Goal: Check status: Check status

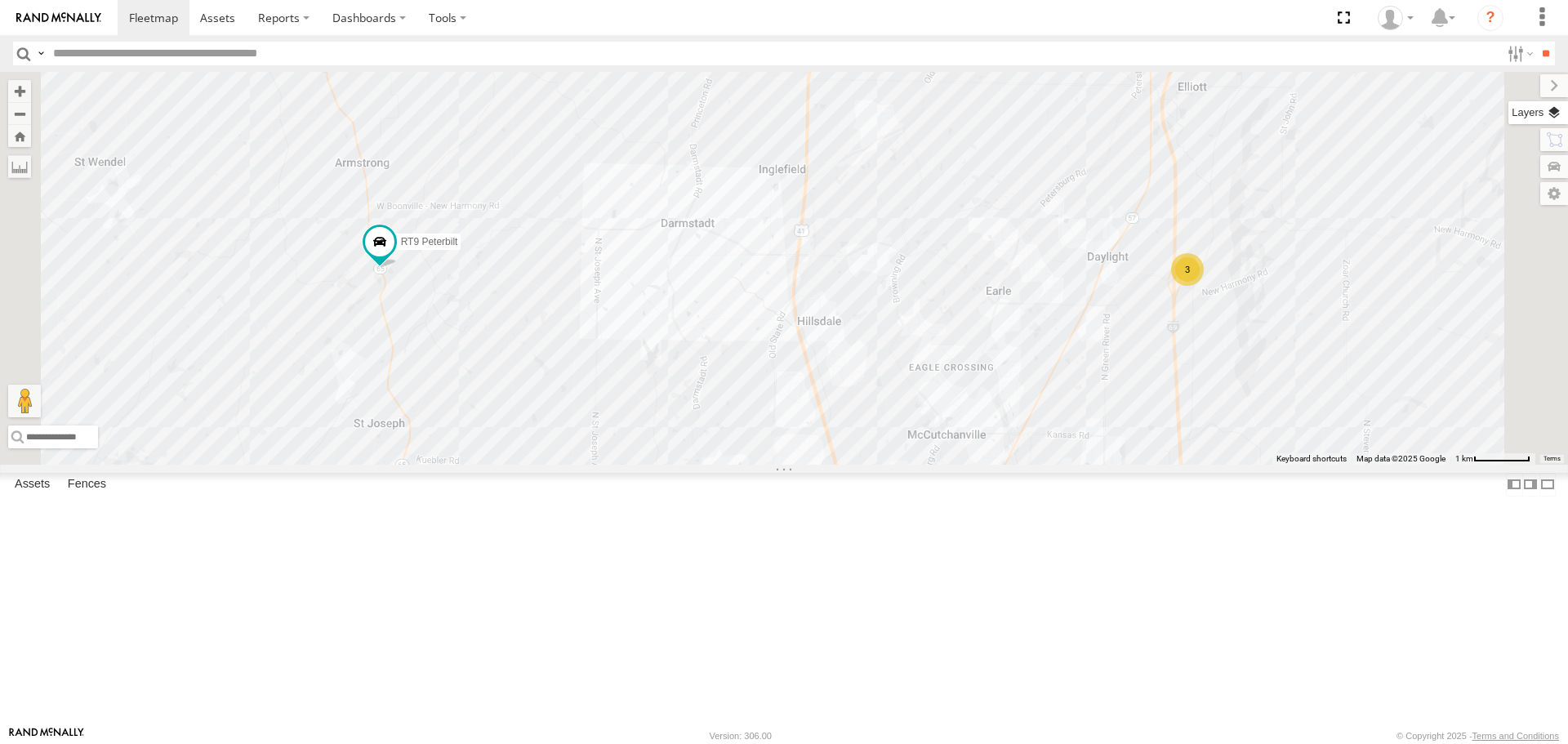
click at [1556, 111] on label at bounding box center [1537, 113] width 59 height 23
click at [0, 0] on span "Basemaps" at bounding box center [0, 0] width 0 height 0
click at [0, 0] on span "Satellite + Roadmap" at bounding box center [0, 0] width 0 height 0
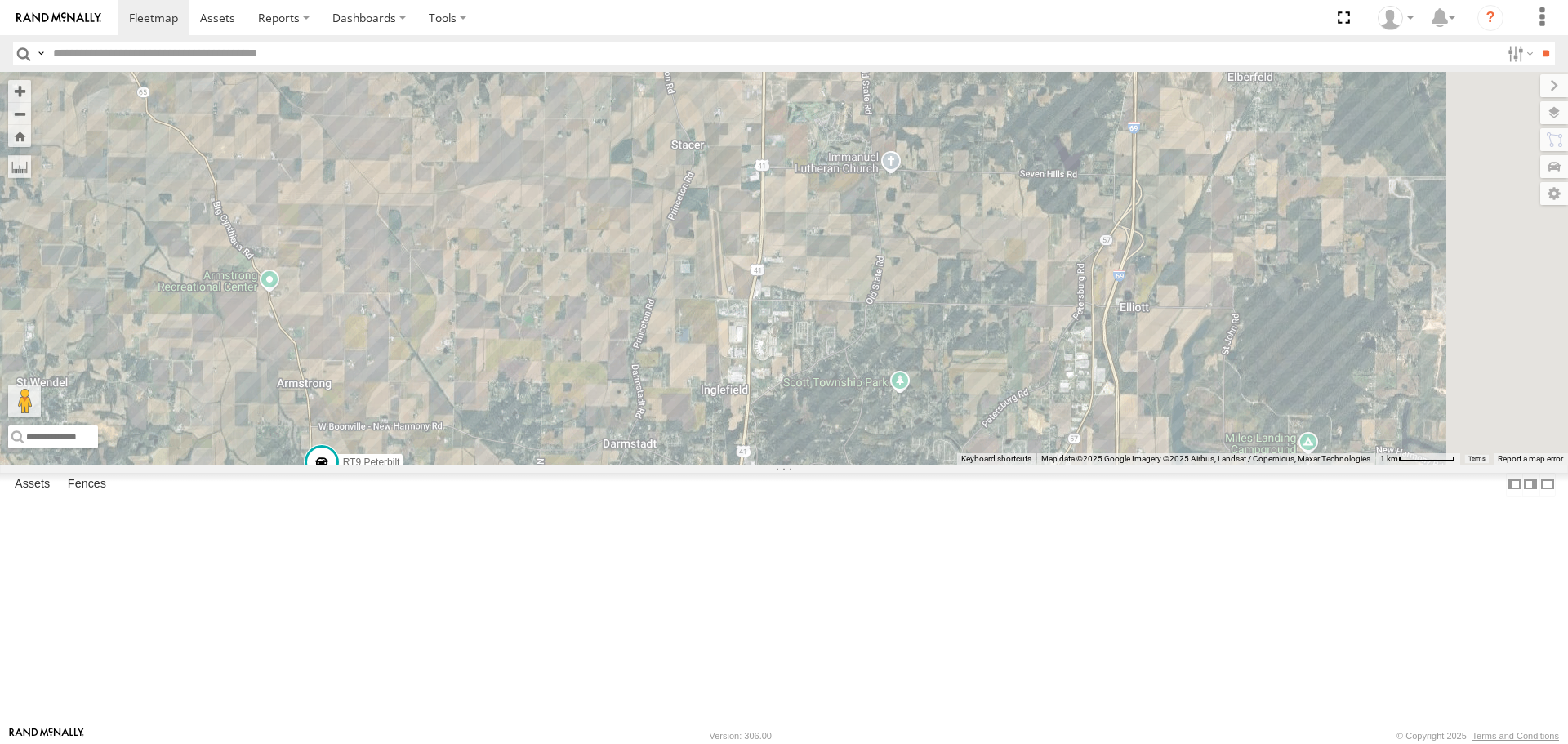
drag, startPoint x: 814, startPoint y: 565, endPoint x: 755, endPoint y: 783, distance: 225.8
click at [755, 743] on html at bounding box center [784, 372] width 1568 height 744
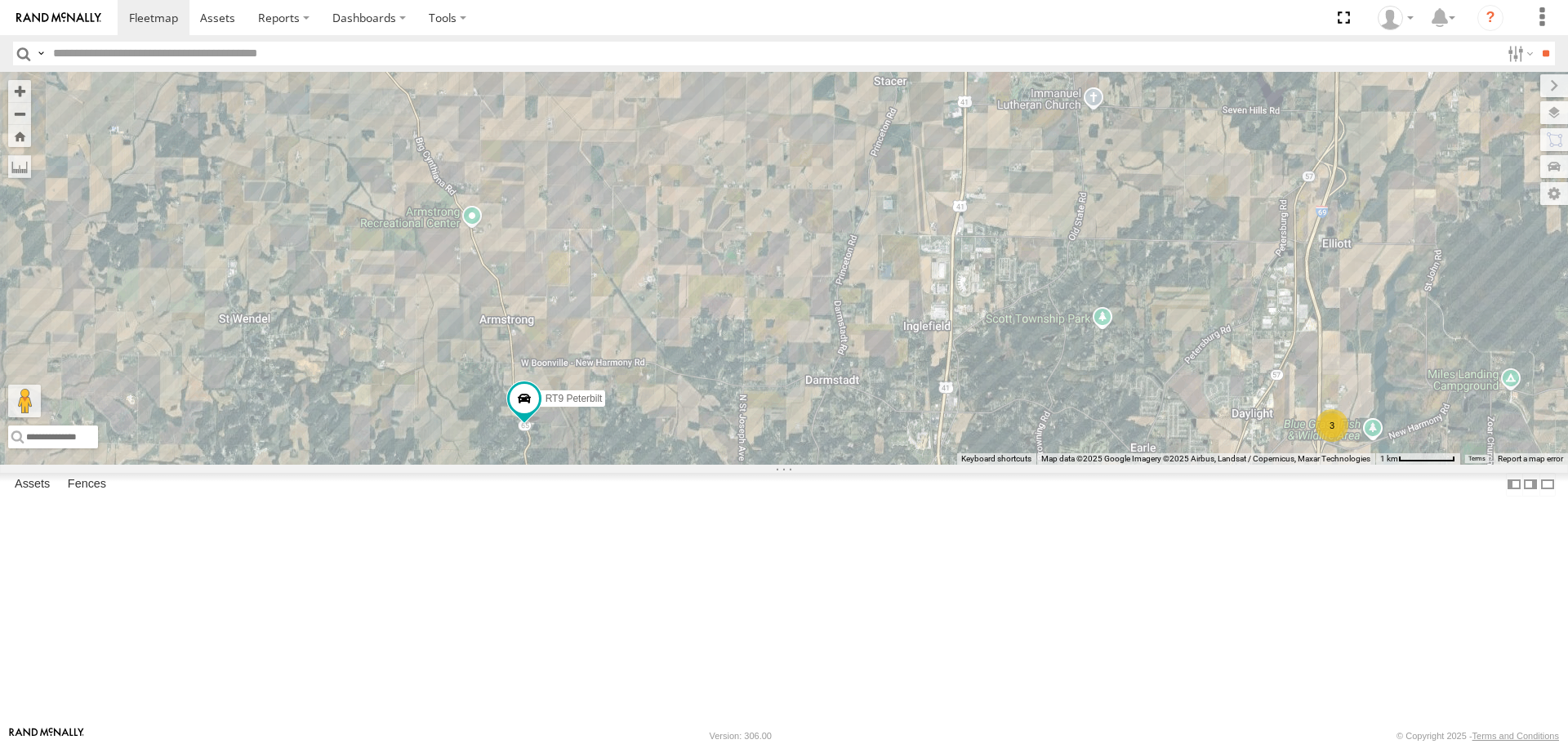
drag, startPoint x: 559, startPoint y: 387, endPoint x: 768, endPoint y: 324, distance: 218.3
click at [768, 324] on div "3 RT9 Peterbilt" at bounding box center [784, 268] width 1568 height 392
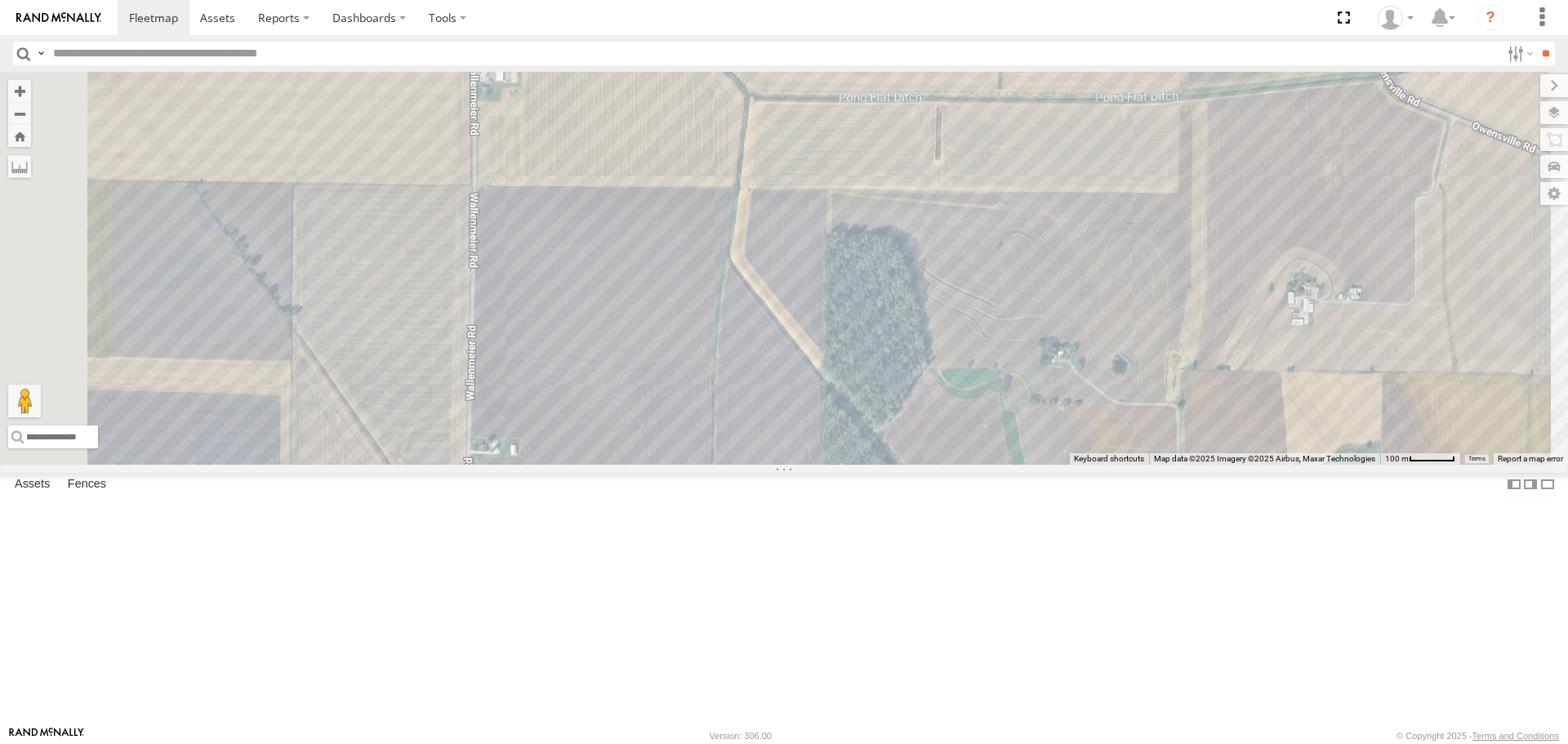
drag, startPoint x: 852, startPoint y: 227, endPoint x: 896, endPoint y: 622, distance: 397.4
click at [896, 464] on div "RT9 Peterbilt" at bounding box center [784, 268] width 1568 height 392
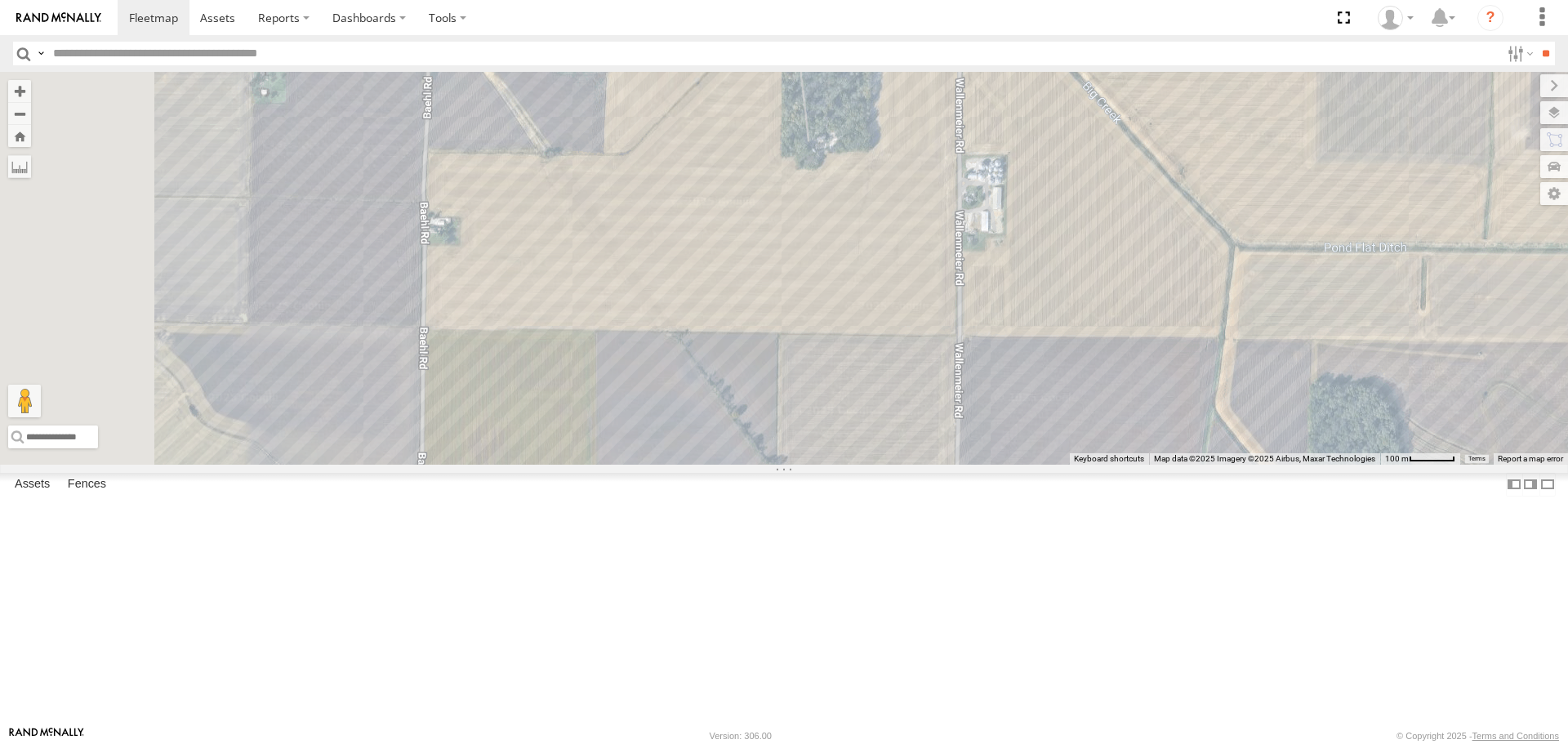
drag, startPoint x: 821, startPoint y: 347, endPoint x: 1316, endPoint y: 496, distance: 516.9
click at [1316, 464] on div "RT9 Peterbilt" at bounding box center [784, 268] width 1568 height 392
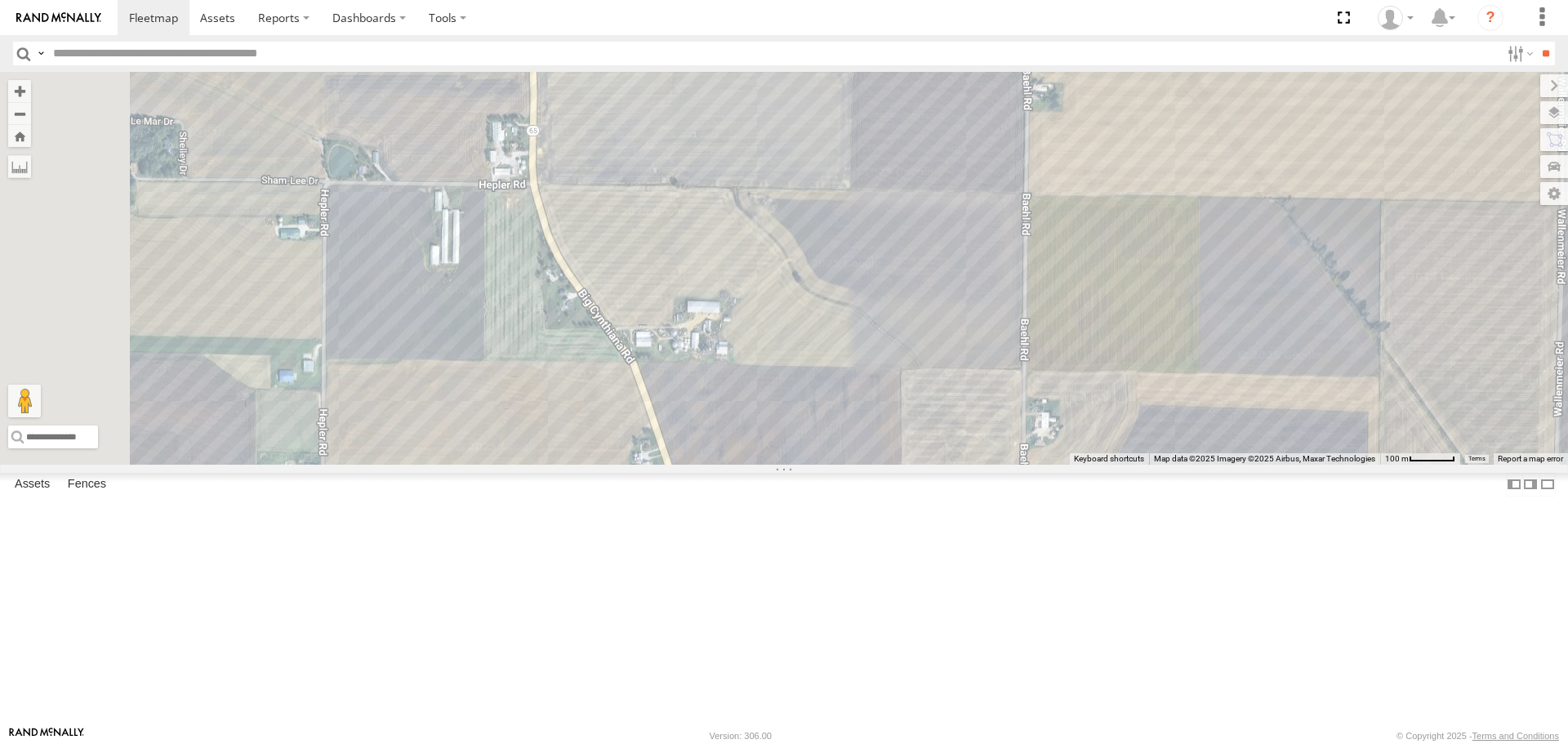
drag, startPoint x: 891, startPoint y: 491, endPoint x: 1487, endPoint y: 358, distance: 610.7
click at [1487, 358] on div "← Move left → Move right ↑ Move up ↓ Move down + Zoom in - Zoom out Home Jump l…" at bounding box center [784, 268] width 1568 height 392
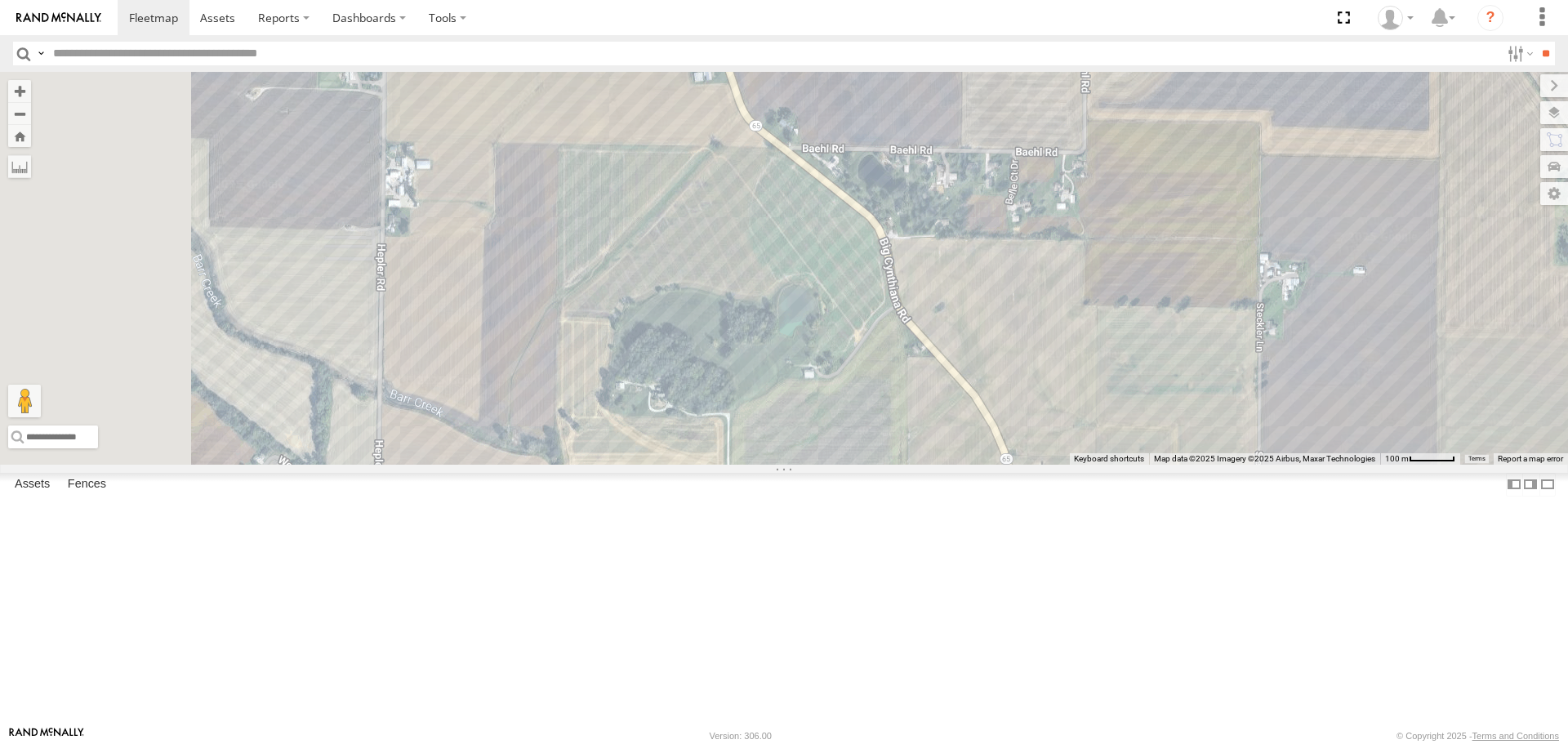
drag, startPoint x: 1007, startPoint y: 464, endPoint x: 1067, endPoint y: 70, distance: 398.5
click at [1067, 70] on body at bounding box center [784, 372] width 1568 height 744
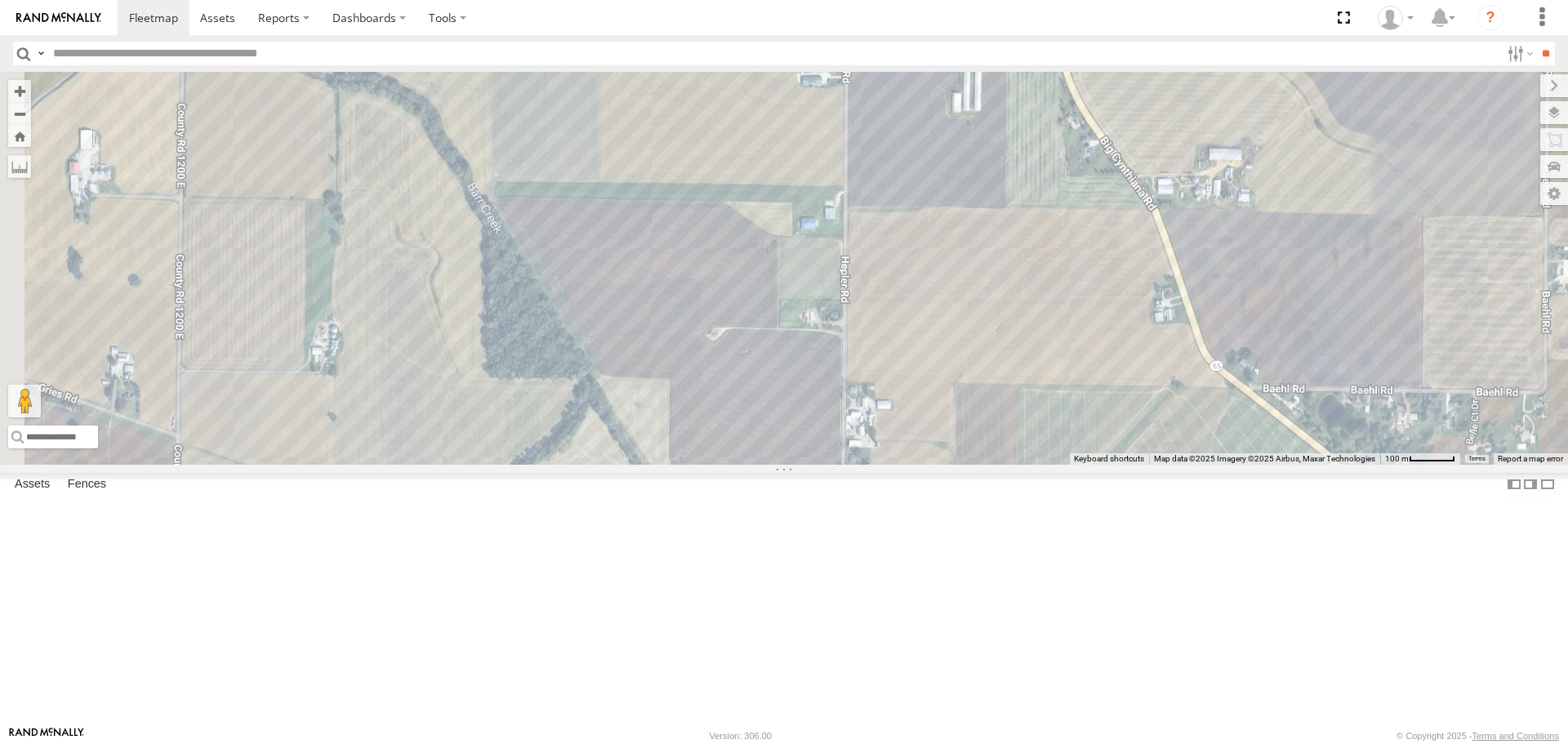
drag, startPoint x: 761, startPoint y: 239, endPoint x: 1167, endPoint y: 655, distance: 581.3
click at [1167, 464] on div "RT9 Peterbilt" at bounding box center [784, 268] width 1568 height 392
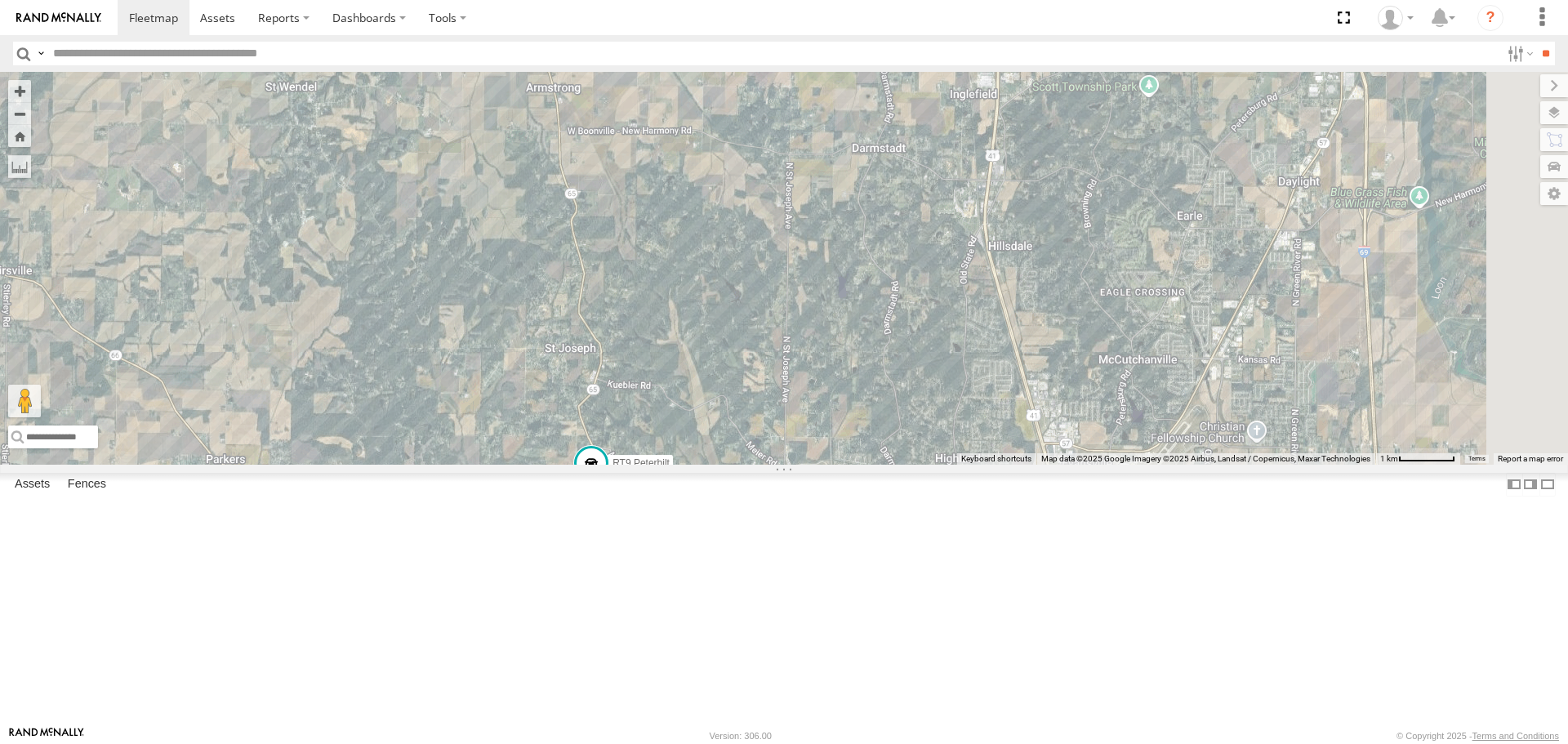
drag, startPoint x: 1152, startPoint y: 323, endPoint x: 791, endPoint y: 12, distance: 476.5
click at [791, 12] on body at bounding box center [784, 372] width 1568 height 744
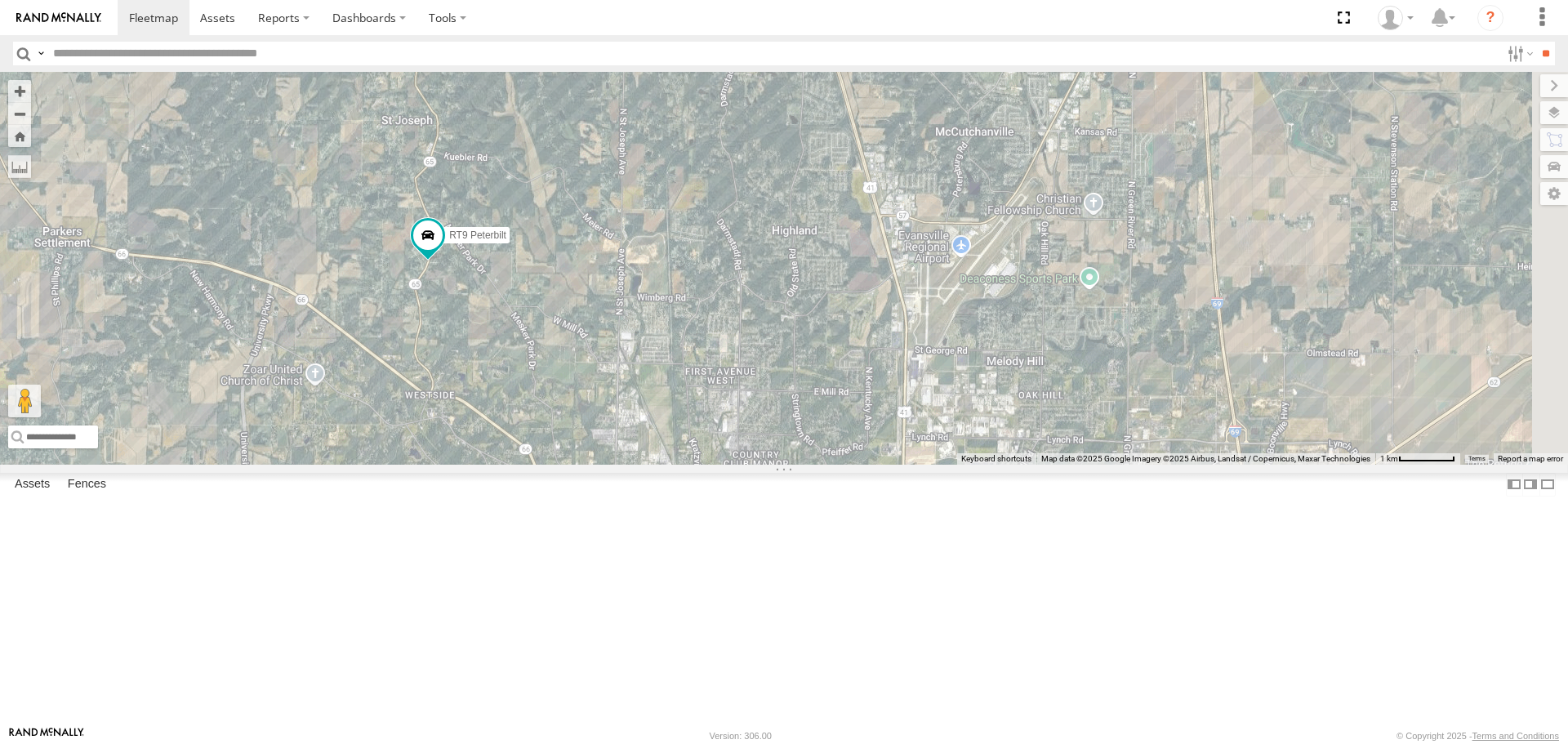
drag, startPoint x: 1003, startPoint y: 353, endPoint x: 840, endPoint y: 124, distance: 281.1
click at [840, 124] on div "RT9 Peterbilt 3" at bounding box center [784, 268] width 1568 height 392
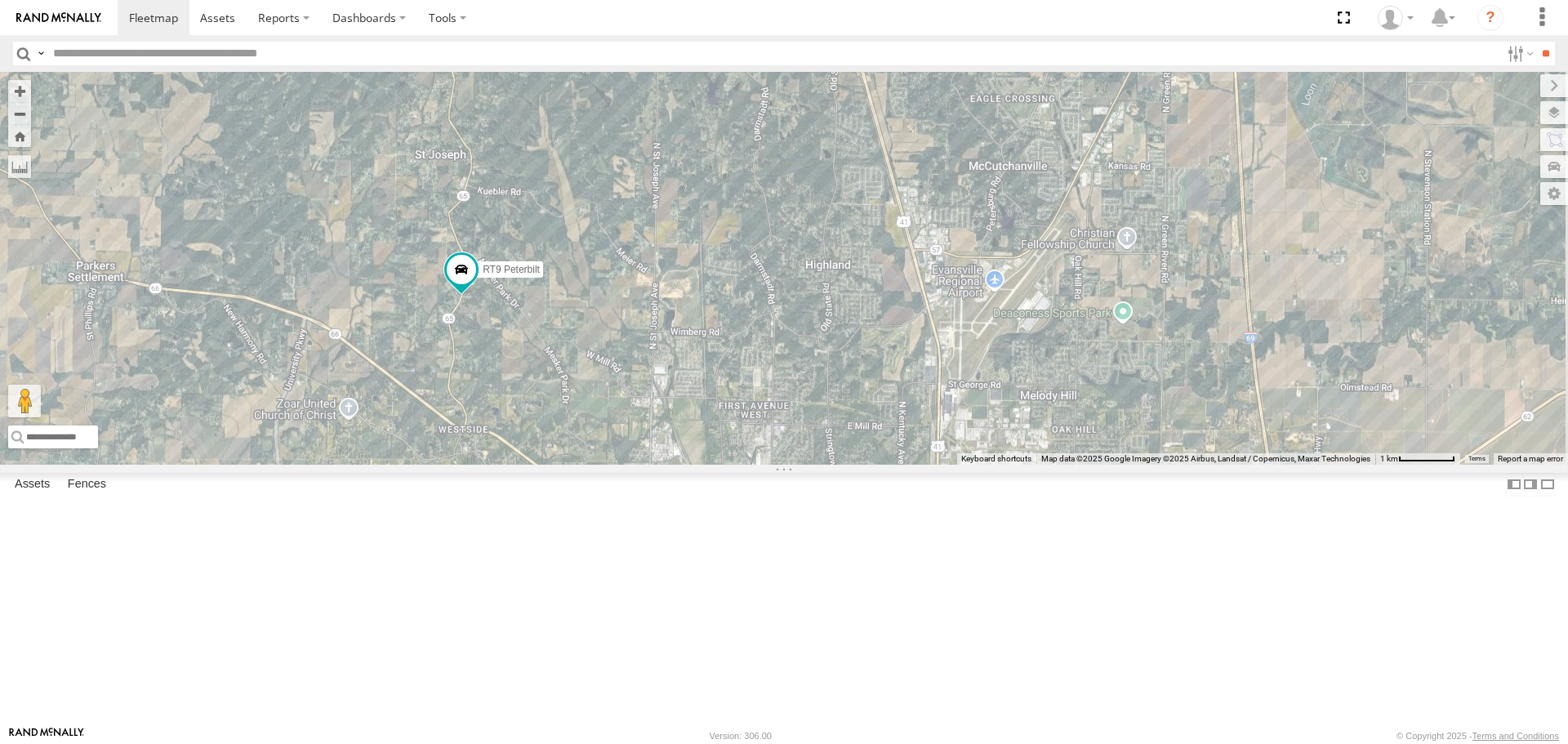
drag, startPoint x: 825, startPoint y: 474, endPoint x: 859, endPoint y: 507, distance: 47.4
click at [859, 464] on div "RT9 Peterbilt 3" at bounding box center [784, 268] width 1568 height 392
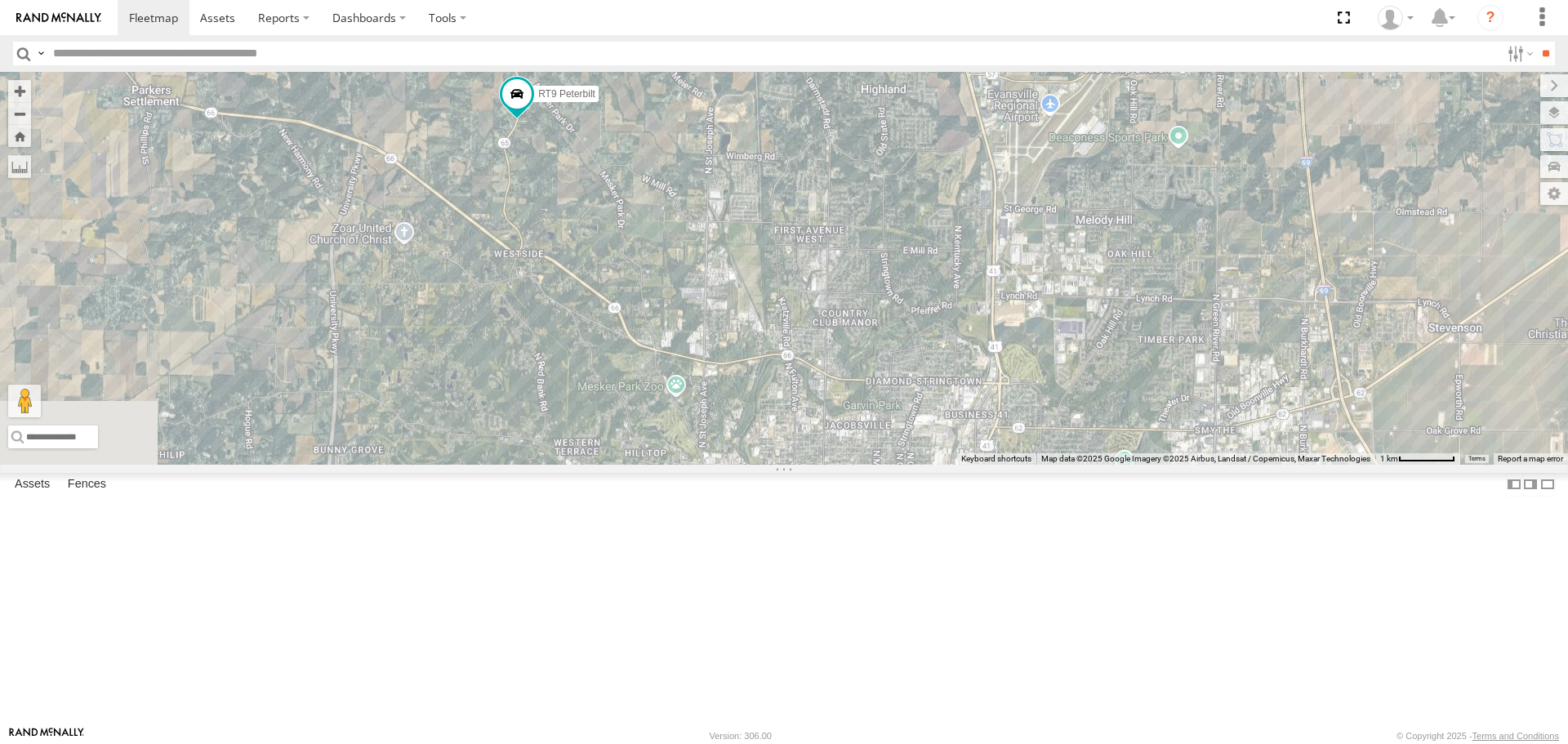
drag, startPoint x: 705, startPoint y: 565, endPoint x: 762, endPoint y: 386, distance: 187.9
click at [762, 386] on div "RT9 Peterbilt 3" at bounding box center [784, 268] width 1568 height 392
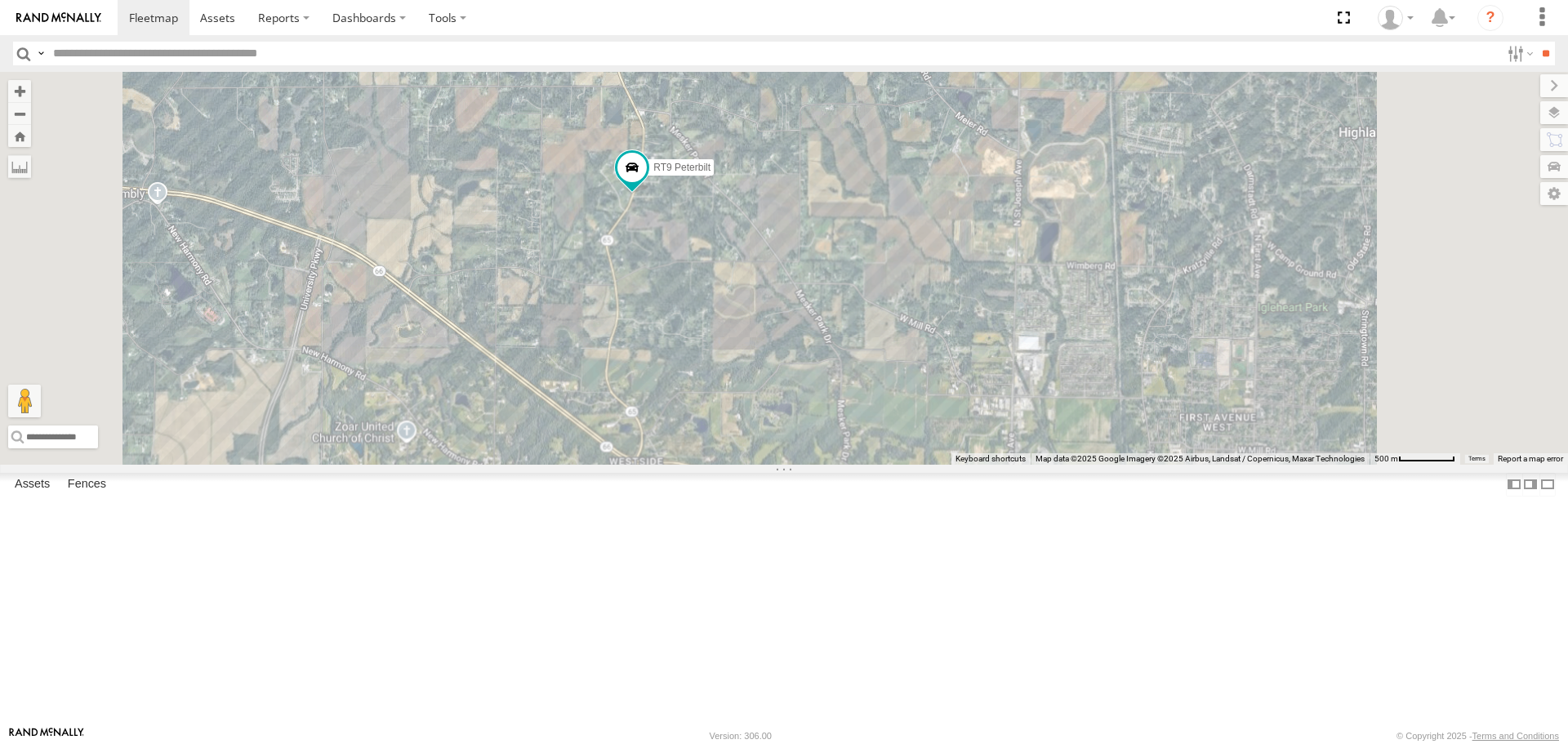
drag, startPoint x: 870, startPoint y: 197, endPoint x: 866, endPoint y: 337, distance: 140.1
click at [866, 337] on div "RT9 Peterbilt" at bounding box center [784, 268] width 1568 height 392
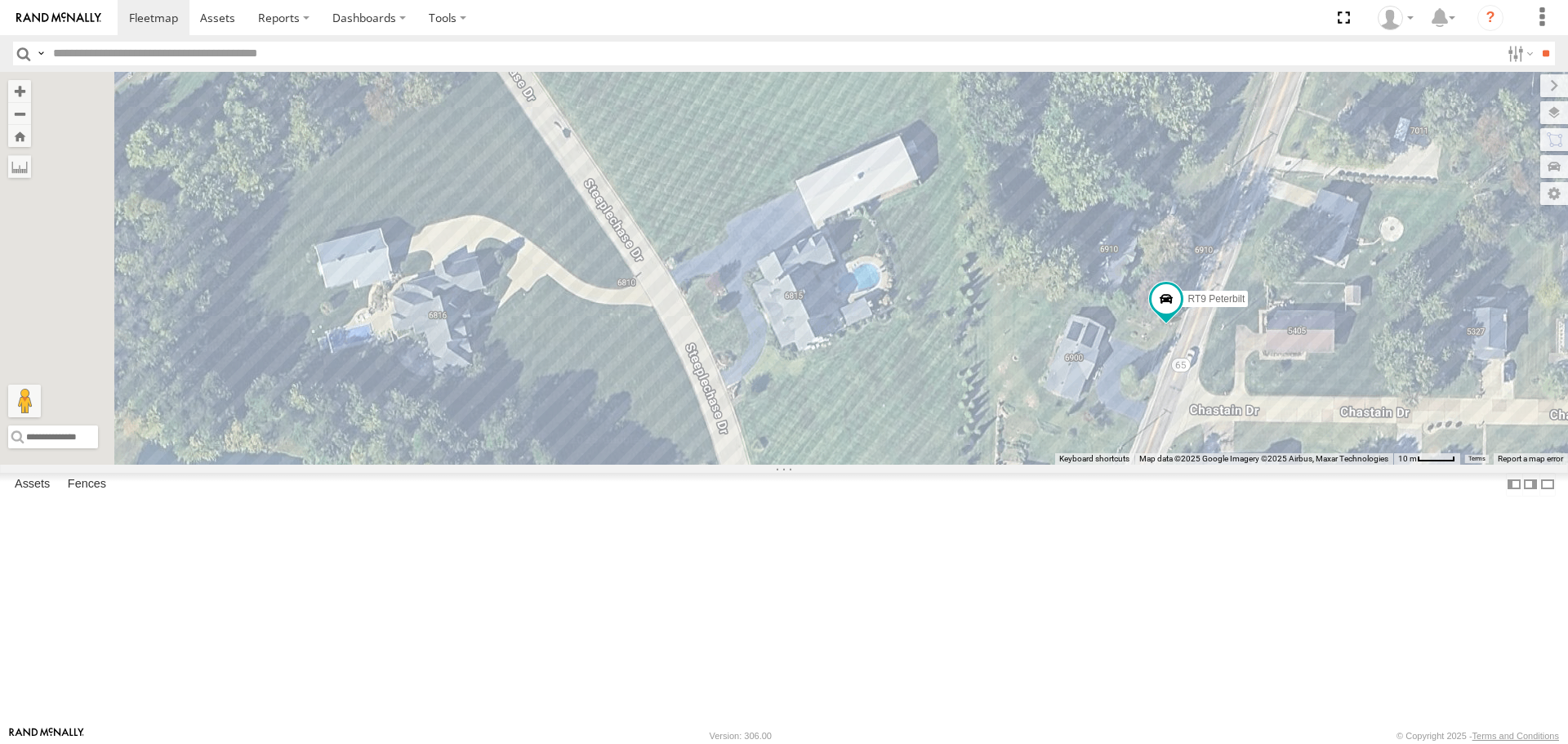
drag, startPoint x: 1075, startPoint y: 482, endPoint x: 1609, endPoint y: 681, distance: 569.9
click at [1567, 681] on html at bounding box center [784, 372] width 1568 height 744
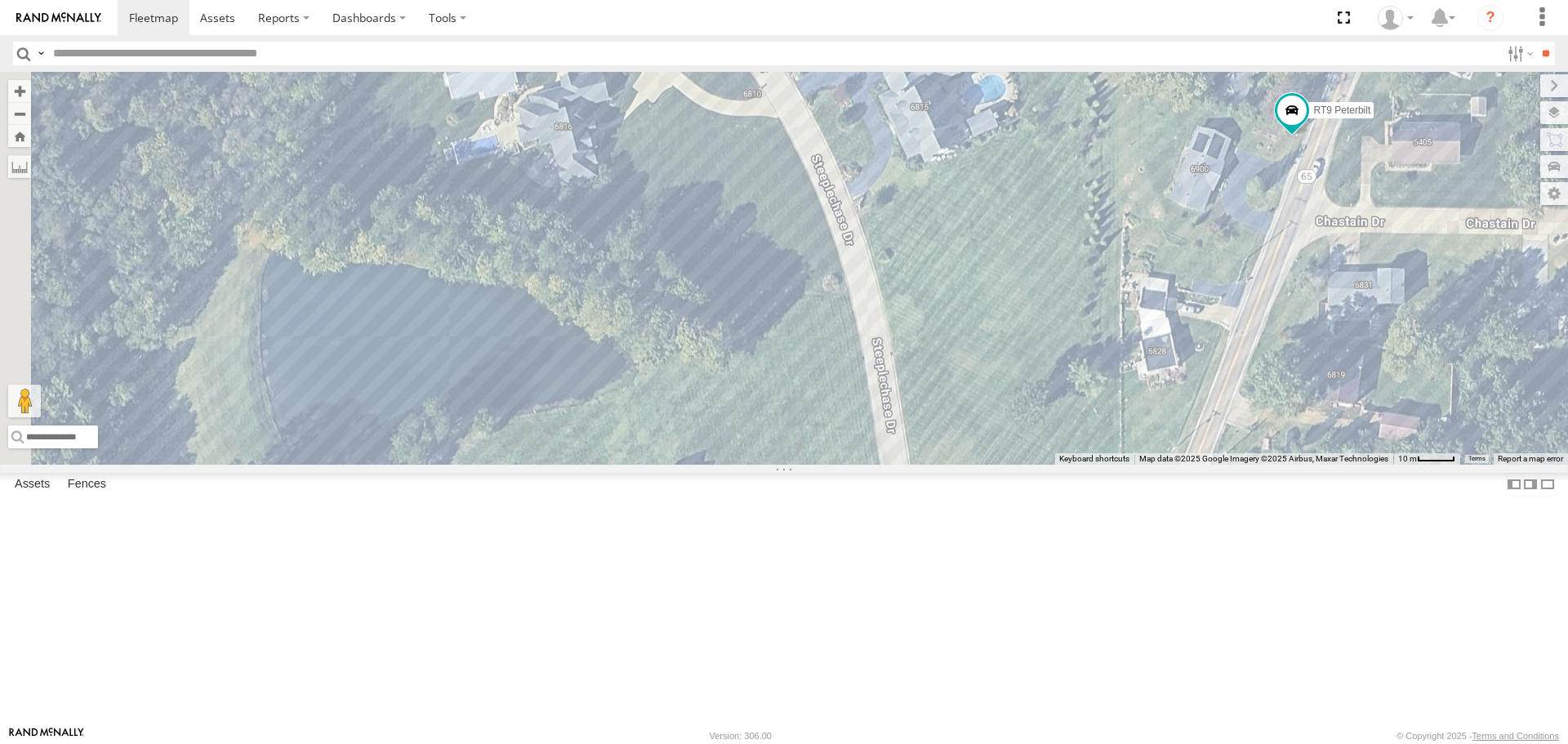
drag, startPoint x: 813, startPoint y: 587, endPoint x: 935, endPoint y: 425, distance: 202.8
click at [935, 425] on div "RT9 Peterbilt" at bounding box center [784, 268] width 1568 height 392
drag, startPoint x: 428, startPoint y: 655, endPoint x: 996, endPoint y: 243, distance: 701.7
click at [996, 243] on div "RT9 Peterbilt To activate drag with keyboard, press Alt + Enter. Once in keyboa…" at bounding box center [784, 268] width 1568 height 392
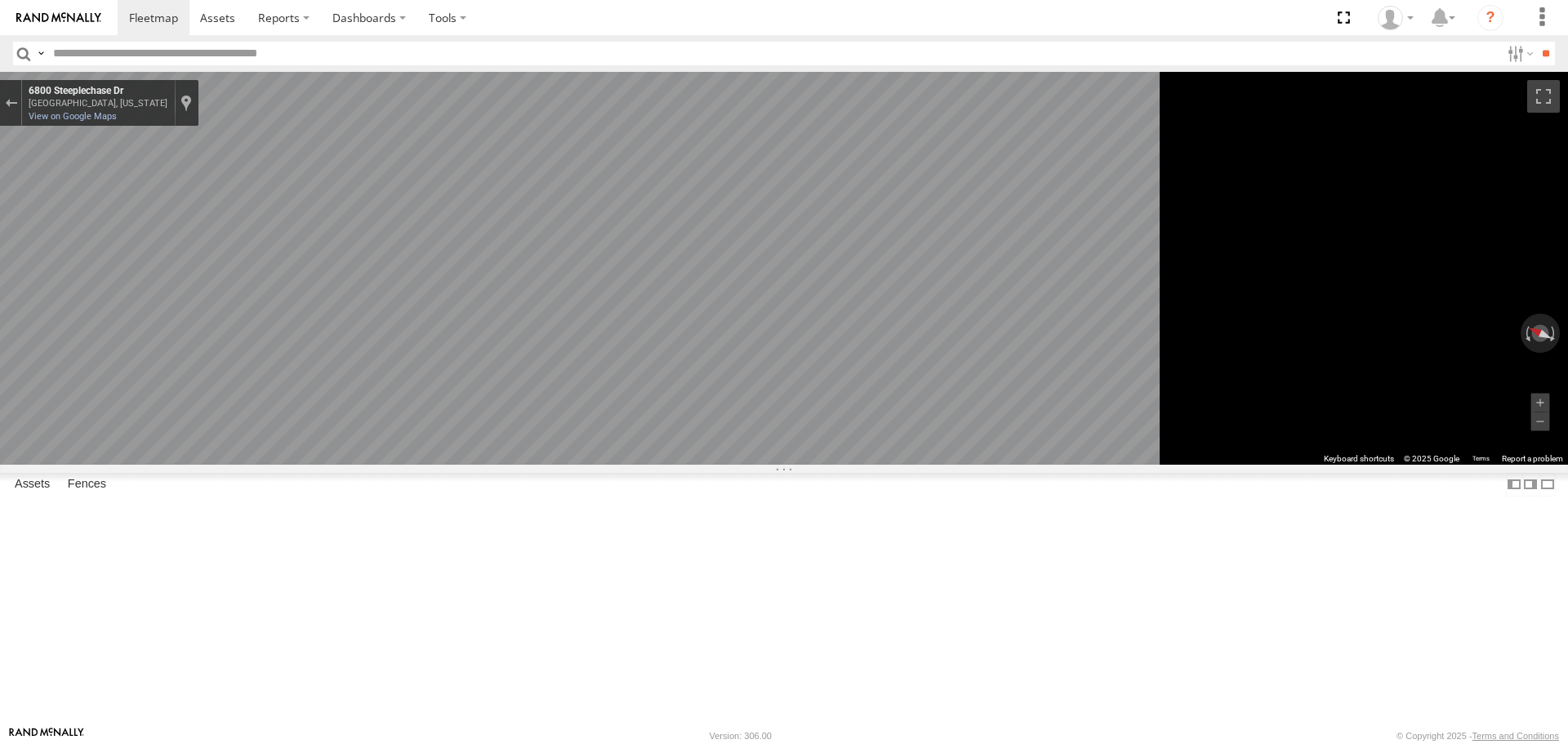
click at [681, 611] on icon "Go Southeast, Steeplechase Dr" at bounding box center [641, 614] width 80 height 31
click at [679, 611] on icon "Go Southeast, Steeplechase Dr" at bounding box center [641, 617] width 77 height 31
click at [682, 611] on icon "Go South, Steeplechase Dr" at bounding box center [641, 618] width 83 height 32
click at [1404, 446] on div "← Move left → Move right ↑ Move up ↓ Move down + Zoom in - Zoom out Home Jump l…" at bounding box center [784, 268] width 1568 height 392
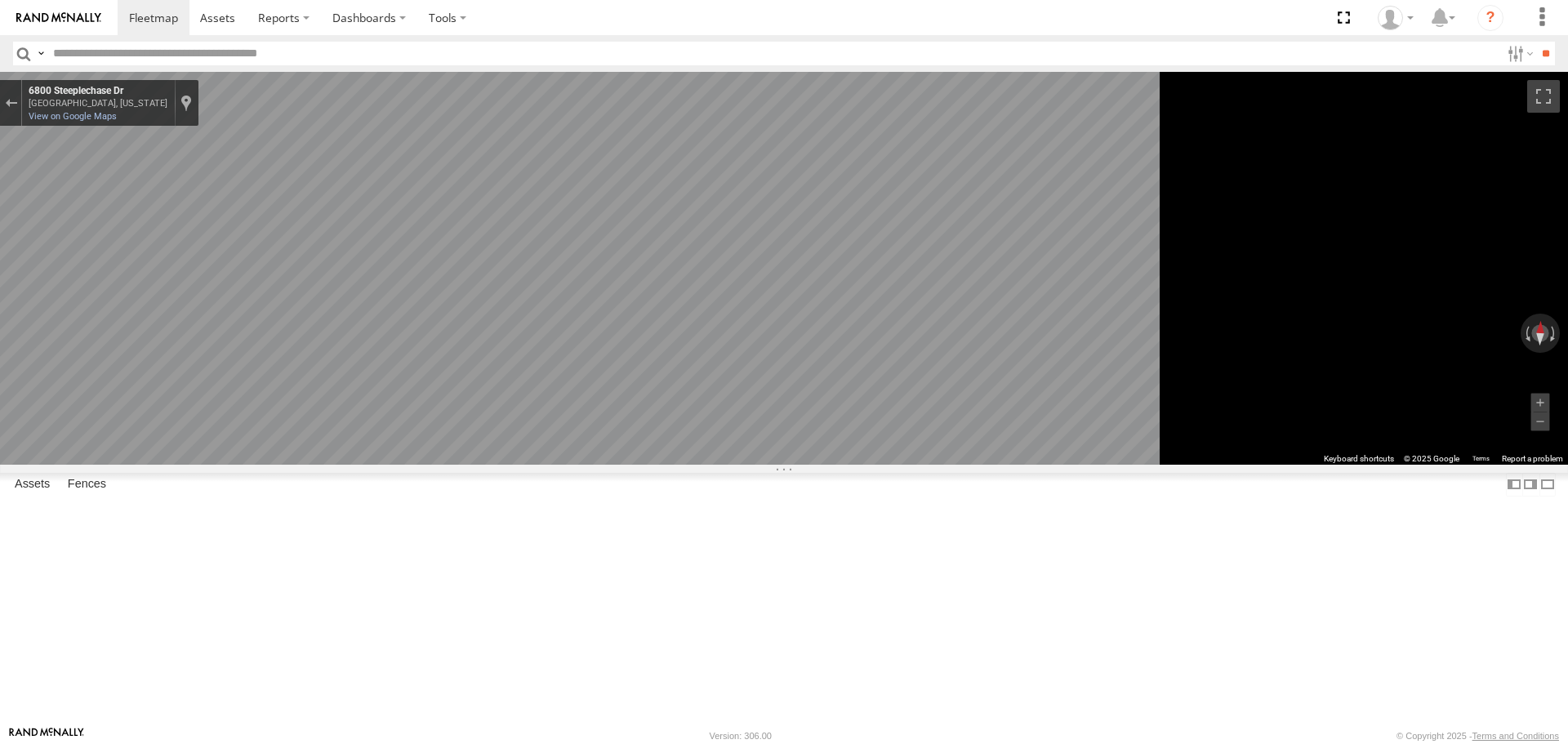
click at [620, 578] on icon "Go North, Steeplechase Dr" at bounding box center [562, 580] width 116 height 31
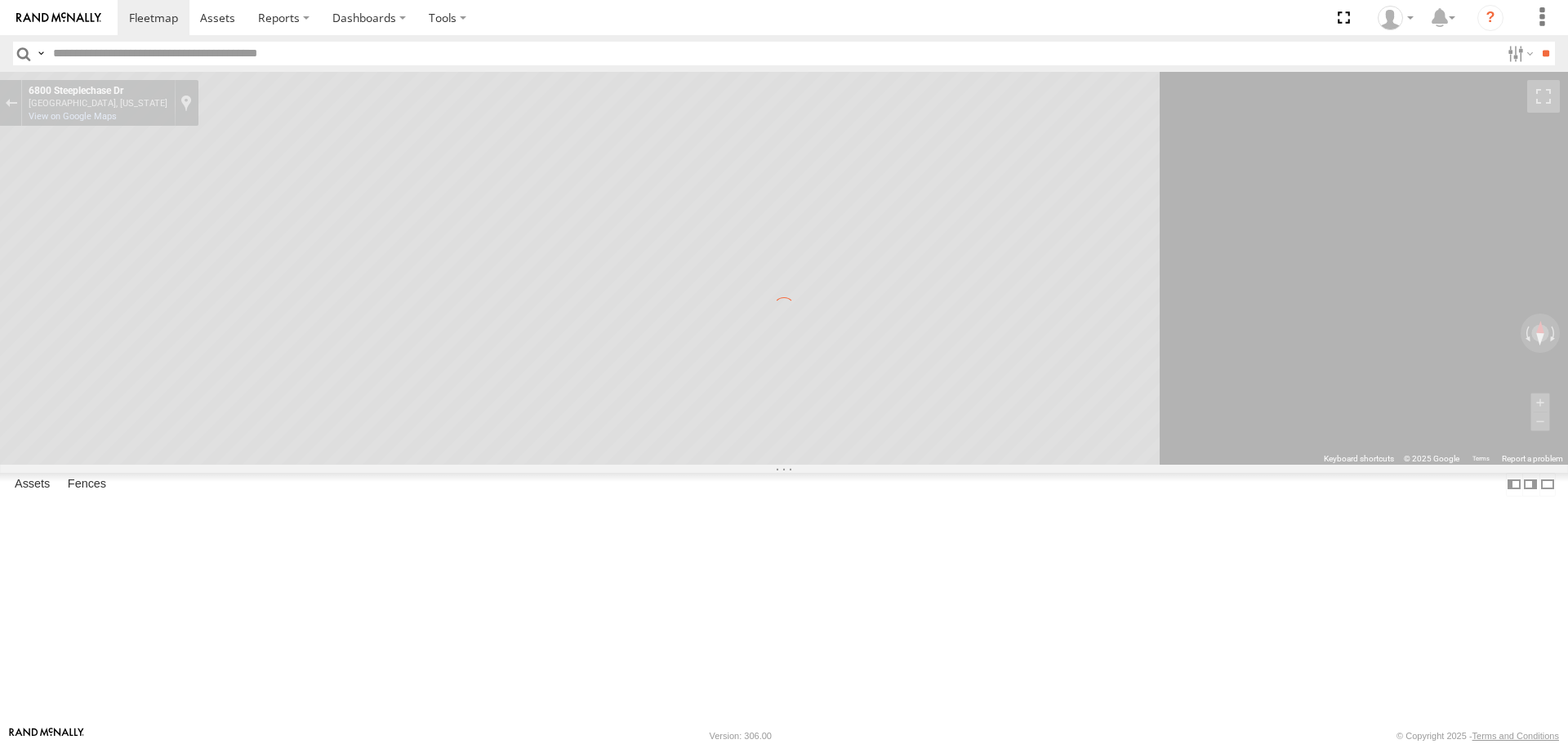
click at [960, 464] on div "← Move left → Move right ↑ Move up ↓ Move down + Zoom in - Zoom out Home Jump l…" at bounding box center [784, 268] width 1568 height 392
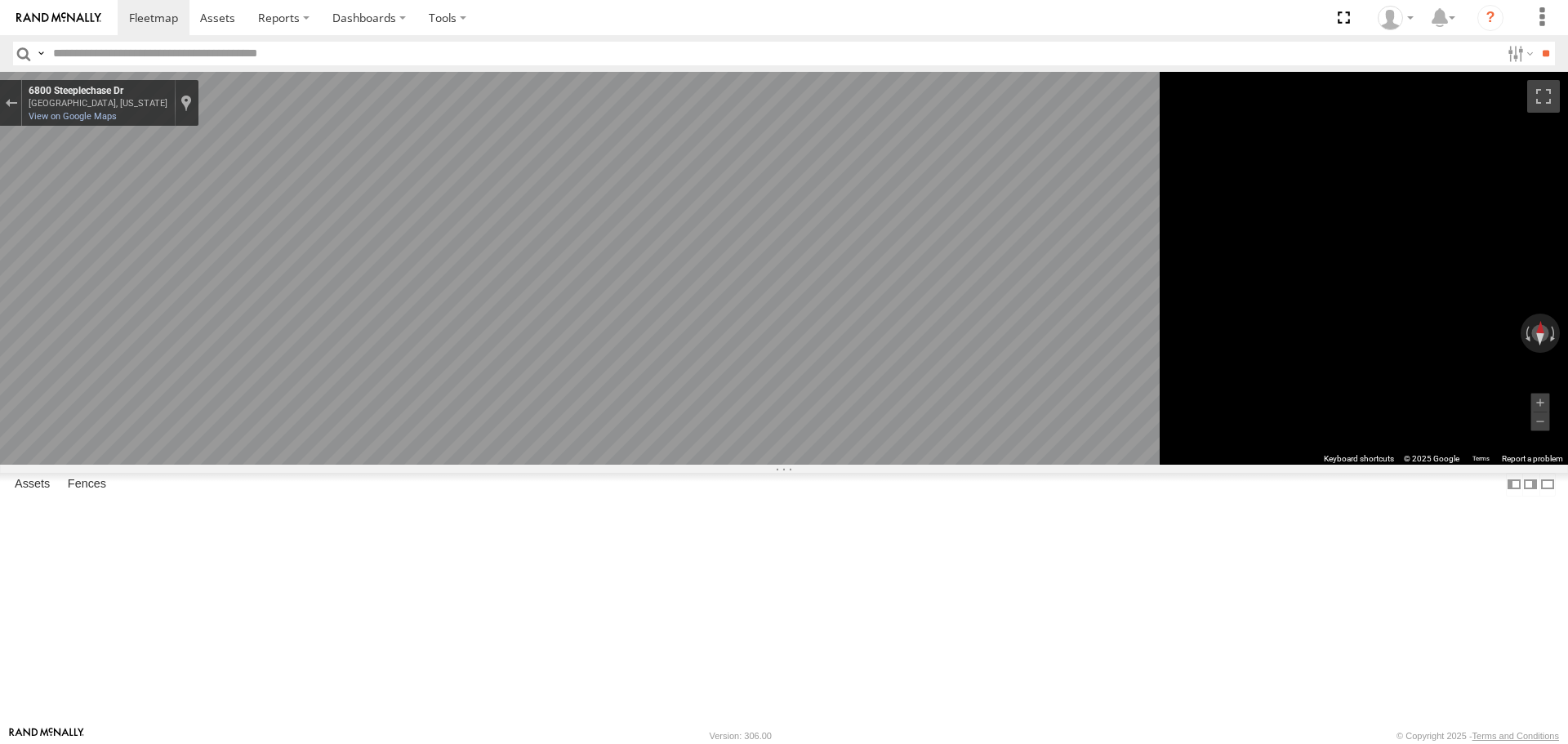
click at [616, 578] on icon "Go Northwest, Steeplechase Dr" at bounding box center [557, 581] width 118 height 32
click at [612, 578] on icon "Go Northwest, Steeplechase Dr" at bounding box center [552, 581] width 120 height 35
click at [610, 578] on icon "Go Northwest, Steeplechase Dr" at bounding box center [550, 582] width 120 height 35
click at [350, 430] on main "← Move left → Move right ↑ Move up ↓ Move down + Zoom in - Zoom out Home Jump l…" at bounding box center [784, 399] width 1568 height 654
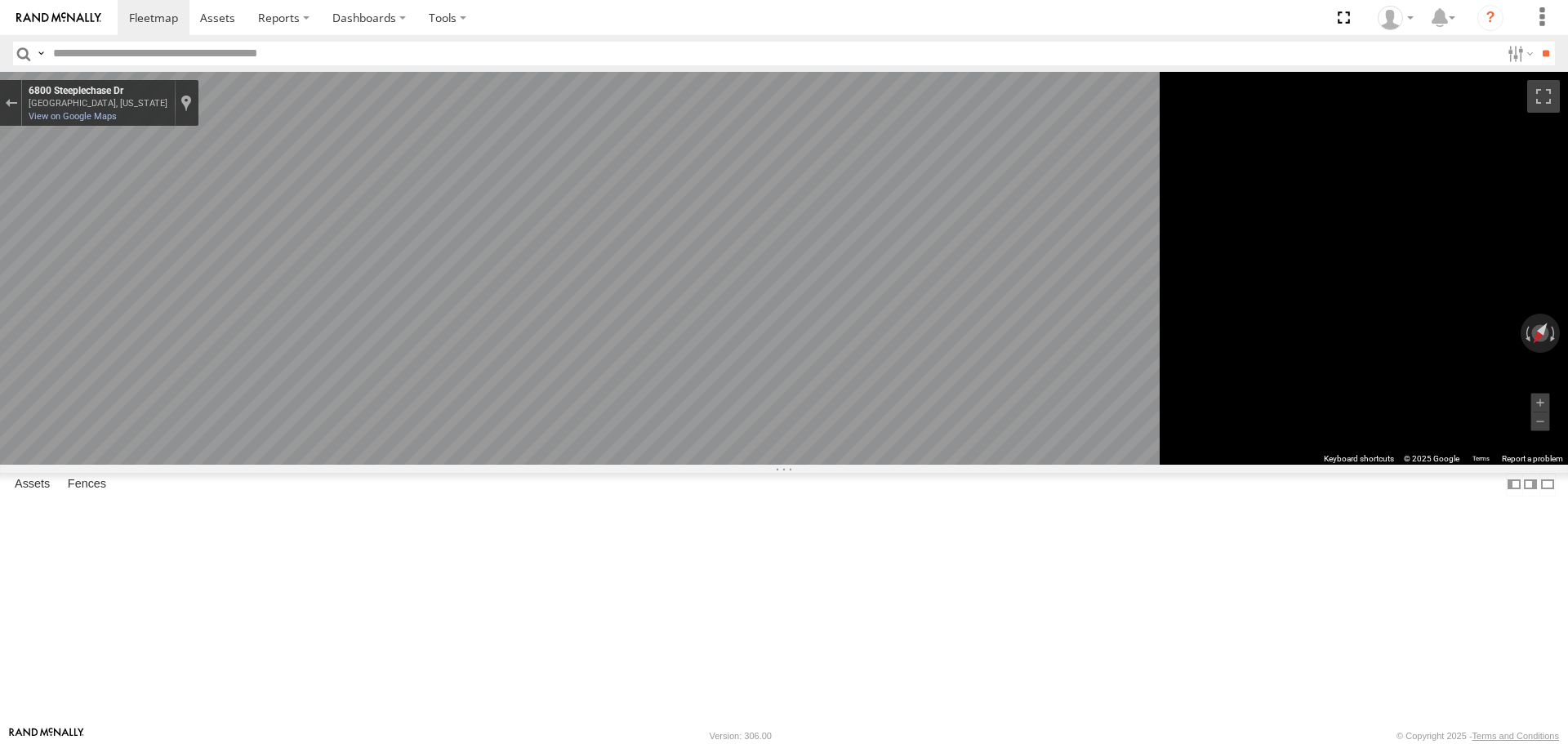
click at [21, 315] on main "← Move left → Move right ↑ Move up ↓ Move down + Zoom in - Zoom out Home Jump l…" at bounding box center [784, 399] width 1568 height 654
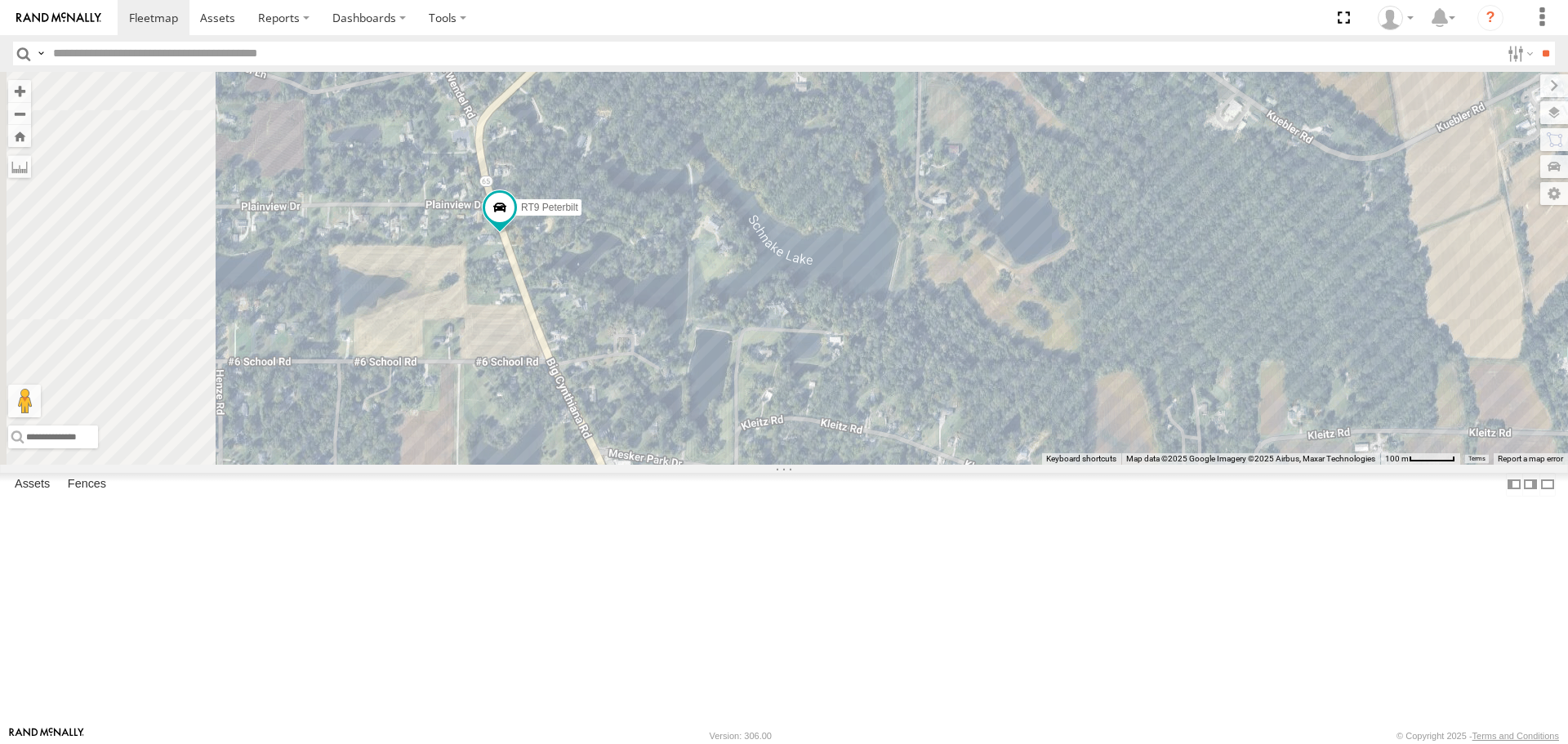
drag, startPoint x: 577, startPoint y: 455, endPoint x: 736, endPoint y: 393, distance: 170.7
click at [736, 393] on div "RT9 Peterbilt Loading..." at bounding box center [784, 268] width 1568 height 392
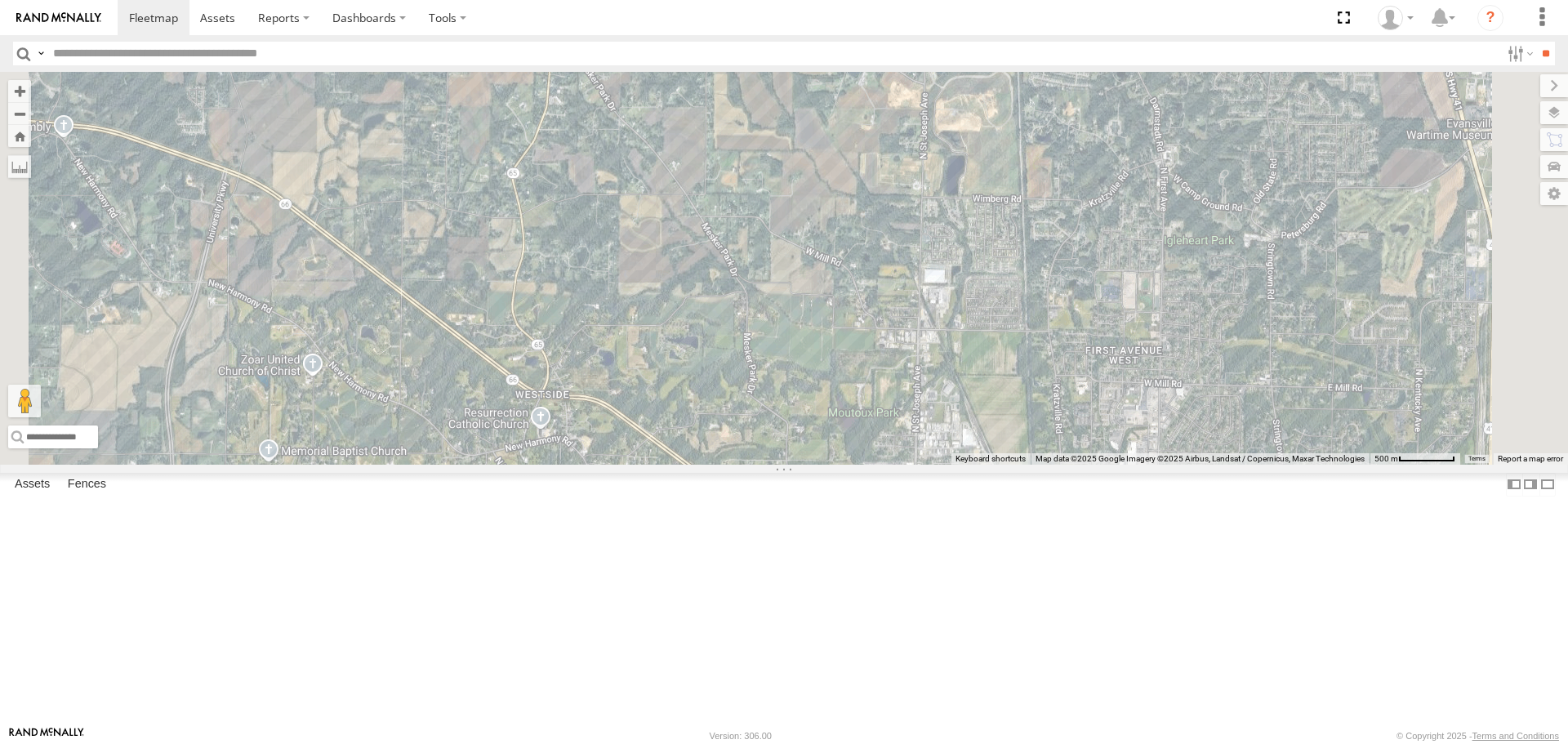
drag, startPoint x: 793, startPoint y: 593, endPoint x: 809, endPoint y: 331, distance: 262.5
click at [809, 331] on div "RT9 Peterbilt Loading..." at bounding box center [784, 268] width 1568 height 392
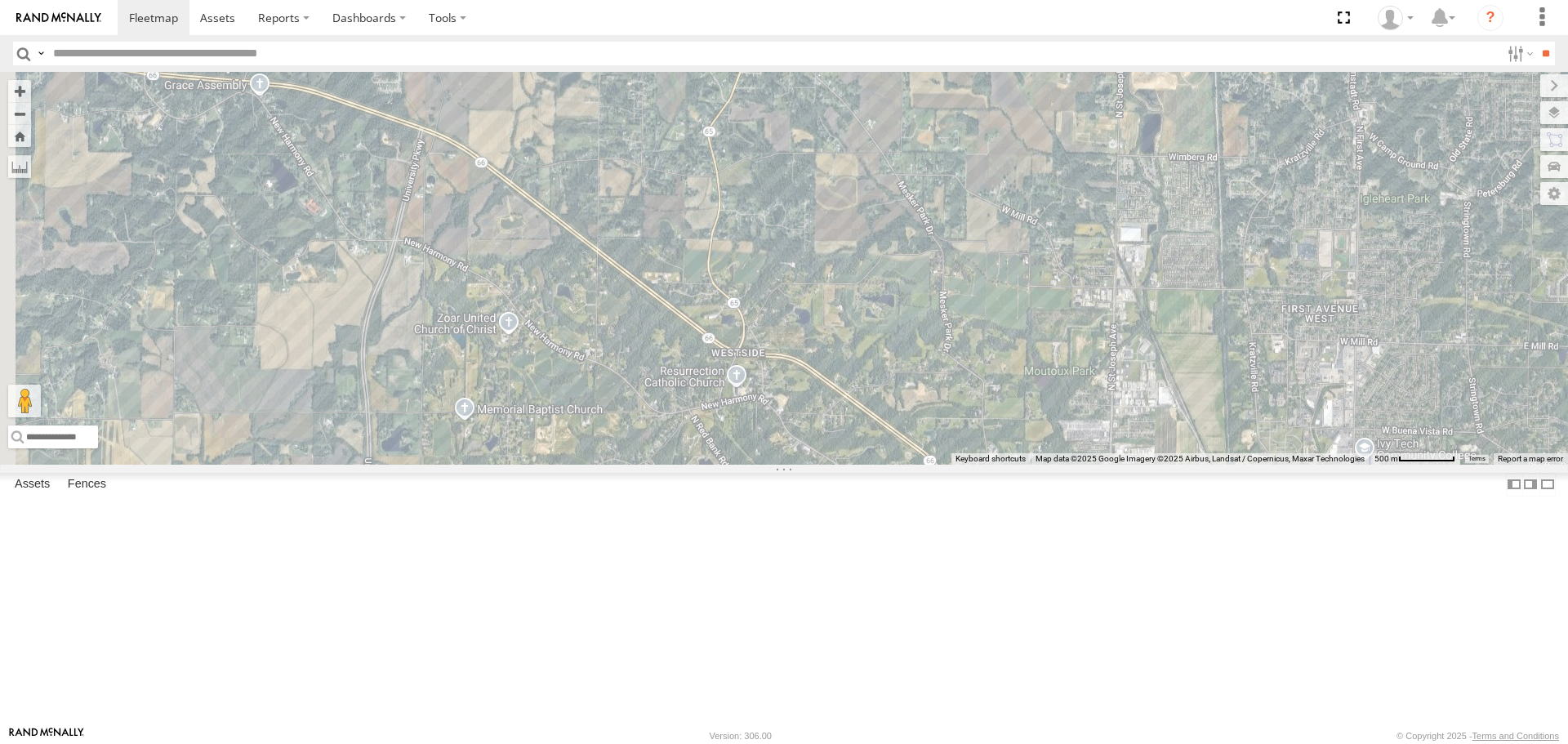
drag, startPoint x: 829, startPoint y: 512, endPoint x: 1026, endPoint y: 468, distance: 201.9
click at [1026, 464] on div "RT9 Peterbilt Loading..." at bounding box center [784, 268] width 1568 height 392
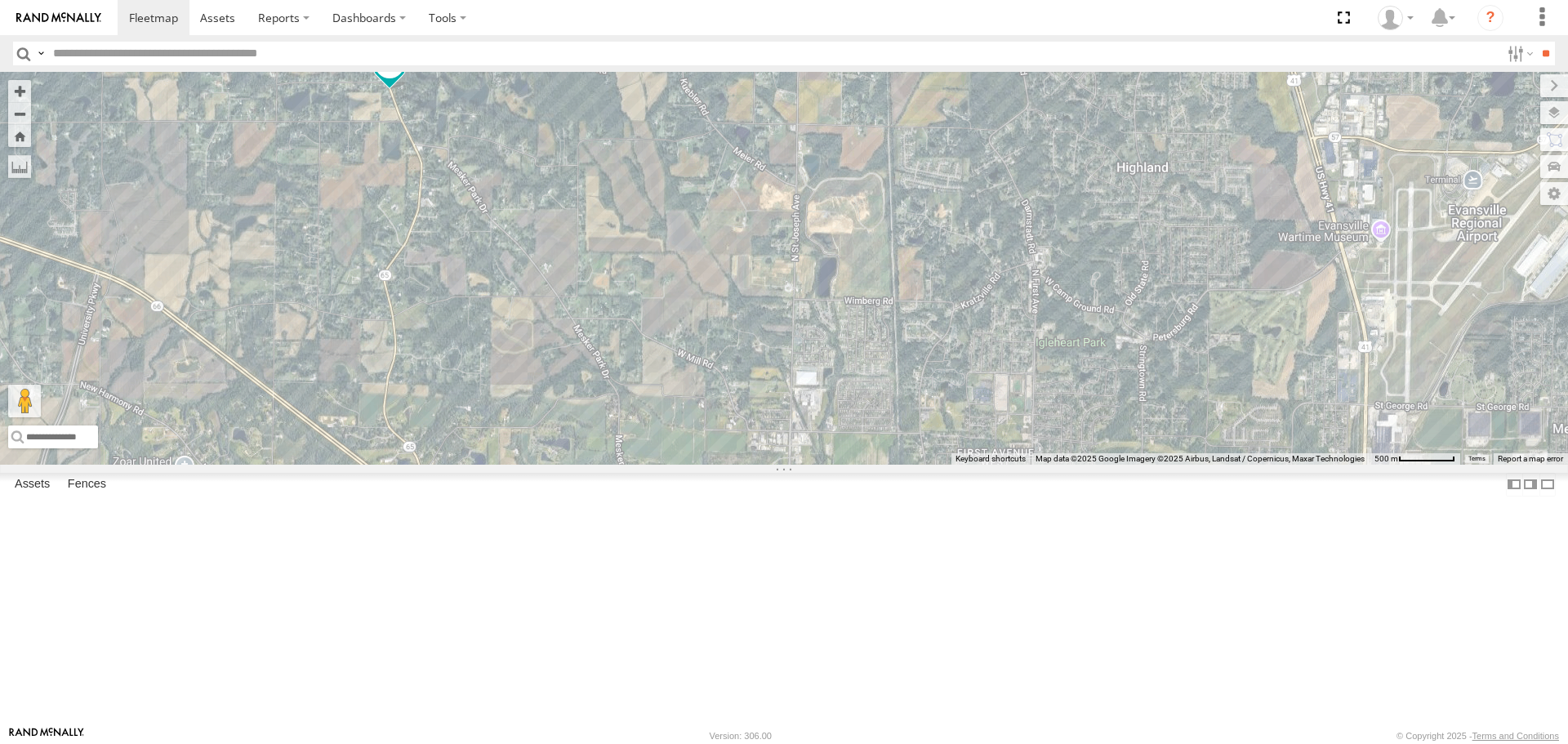
drag, startPoint x: 1061, startPoint y: 301, endPoint x: 738, endPoint y: 451, distance: 356.1
click at [738, 451] on div "RT9 Peterbilt Loading..." at bounding box center [784, 268] width 1568 height 392
